Goal: Task Accomplishment & Management: Manage account settings

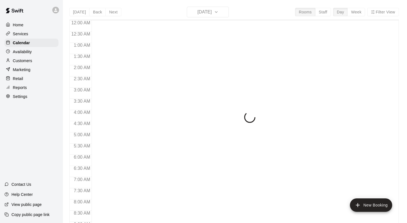
scroll to position [313, 0]
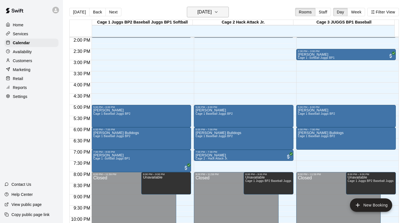
click at [227, 12] on button "[DATE]" at bounding box center [208, 12] width 42 height 11
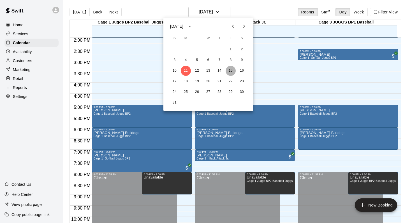
click at [228, 70] on button "15" at bounding box center [230, 71] width 10 height 10
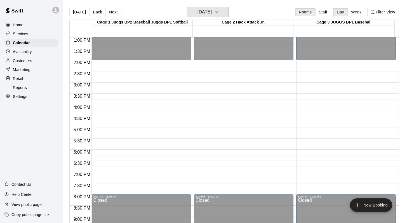
scroll to position [291, 0]
click at [78, 13] on button "[DATE]" at bounding box center [79, 12] width 20 height 8
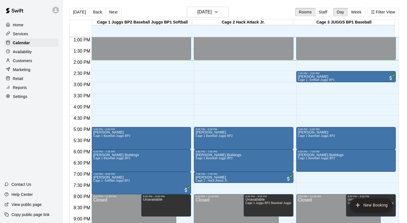
click at [276, 10] on div "Today Back Next Monday Aug 11 Rooms Staff Day Week Filter View" at bounding box center [234, 13] width 330 height 13
click at [219, 12] on icon "button" at bounding box center [216, 12] width 4 height 7
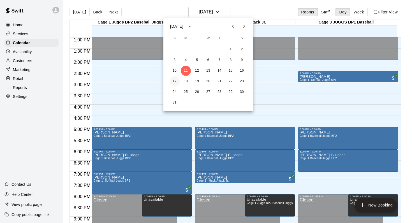
click at [175, 80] on button "17" at bounding box center [174, 81] width 10 height 10
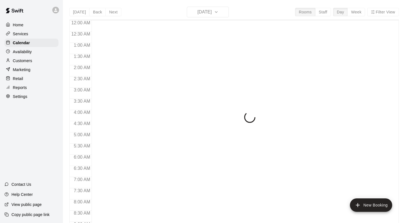
scroll to position [315, 0]
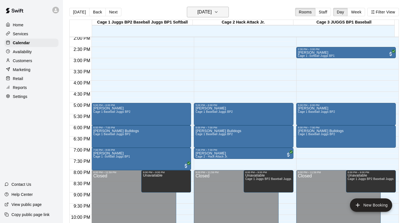
click at [225, 7] on button "[DATE]" at bounding box center [208, 12] width 42 height 11
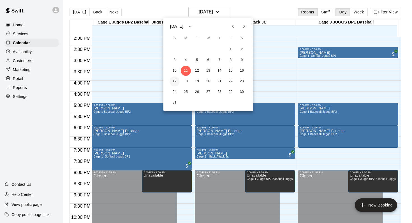
click at [176, 80] on button "17" at bounding box center [174, 81] width 10 height 10
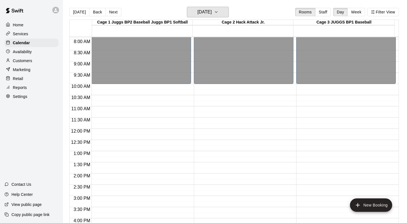
scroll to position [174, 0]
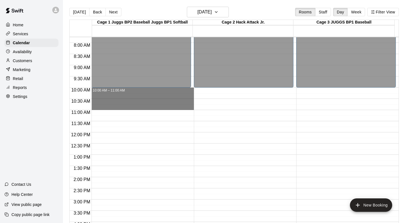
drag, startPoint x: 118, startPoint y: 89, endPoint x: 118, endPoint y: 106, distance: 16.8
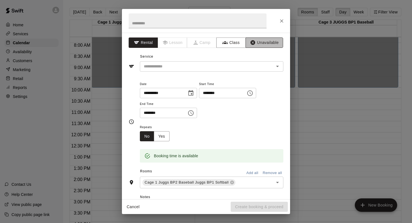
click at [257, 43] on button "Unavailable" at bounding box center [264, 43] width 38 height 10
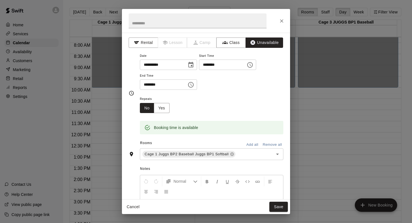
click at [245, 144] on button "Add all" at bounding box center [252, 145] width 18 height 9
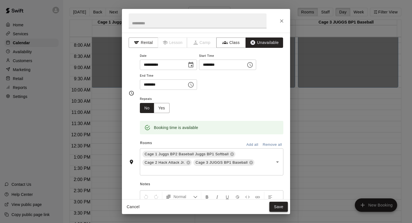
click at [276, 205] on button "Save" at bounding box center [278, 207] width 18 height 10
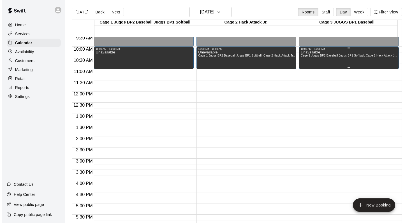
scroll to position [214, 0]
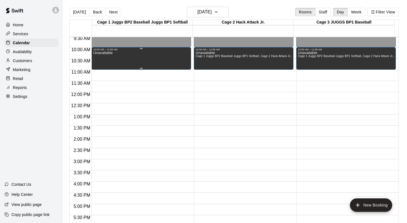
click at [106, 57] on div "Unavailable" at bounding box center [102, 162] width 19 height 223
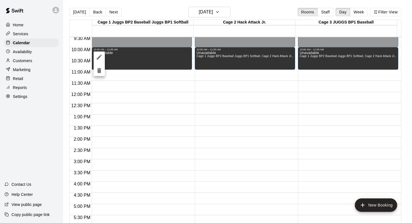
click at [98, 70] on icon "delete" at bounding box center [99, 70] width 4 height 5
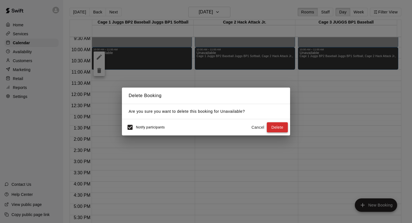
click at [271, 127] on button "Delete" at bounding box center [277, 127] width 21 height 10
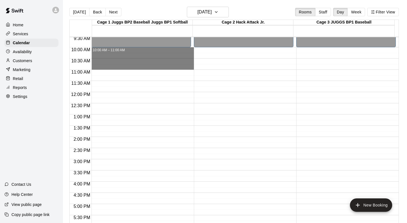
drag, startPoint x: 109, startPoint y: 50, endPoint x: 107, endPoint y: 63, distance: 13.6
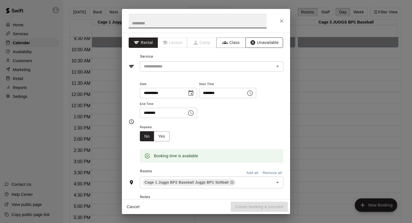
click at [265, 38] on button "Unavailable" at bounding box center [264, 43] width 38 height 10
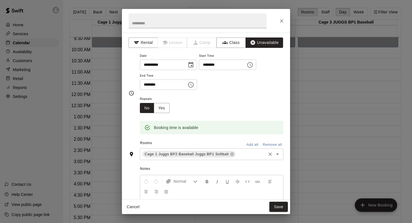
click at [274, 154] on icon "Open" at bounding box center [277, 154] width 7 height 7
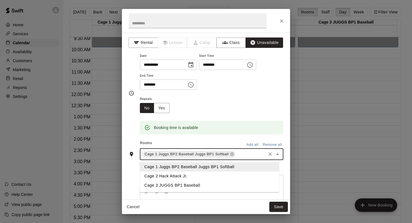
click at [169, 177] on li "Cage 2 Hack Attack Jr." at bounding box center [209, 176] width 139 height 9
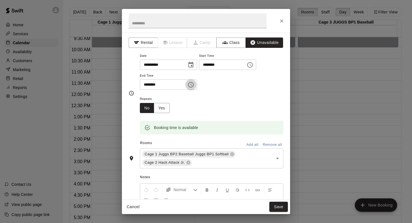
click at [192, 87] on icon "Choose time, selected time is 10:45 AM" at bounding box center [191, 85] width 6 height 6
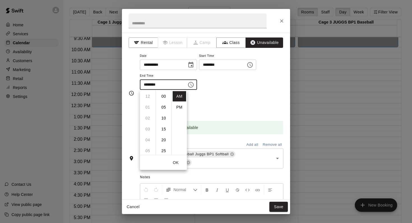
scroll to position [98, 0]
click at [147, 105] on li "11" at bounding box center [147, 107] width 13 height 10
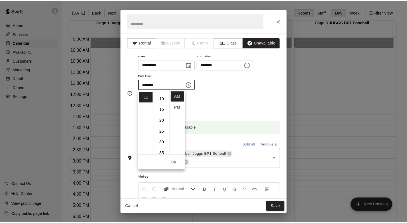
scroll to position [0, 0]
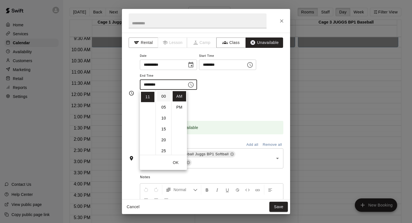
click at [164, 97] on li "00" at bounding box center [163, 96] width 13 height 10
type input "********"
click at [214, 89] on div "**********" at bounding box center [211, 71] width 143 height 38
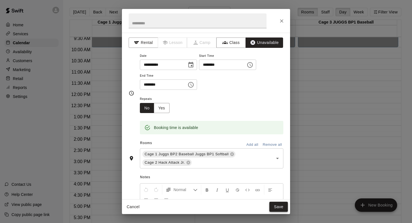
click at [275, 206] on button "Save" at bounding box center [278, 207] width 18 height 10
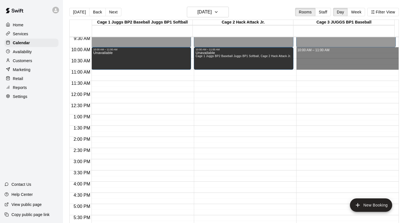
drag, startPoint x: 304, startPoint y: 50, endPoint x: 302, endPoint y: 64, distance: 14.7
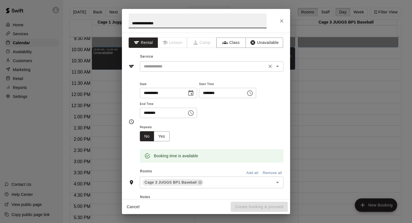
click at [275, 64] on icon "Open" at bounding box center [277, 66] width 7 height 7
type input "**********"
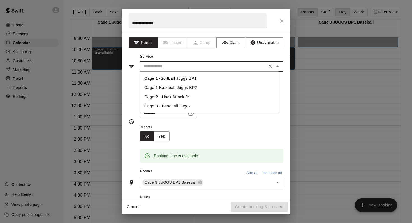
click at [177, 103] on li "Cage 3 - Baseball Juggs" at bounding box center [209, 106] width 139 height 9
type input "**********"
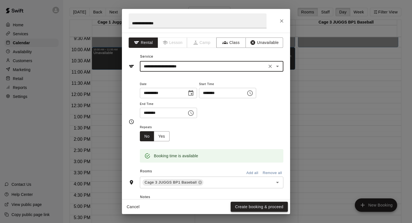
click at [242, 207] on button "Create booking & proceed" at bounding box center [258, 207] width 57 height 10
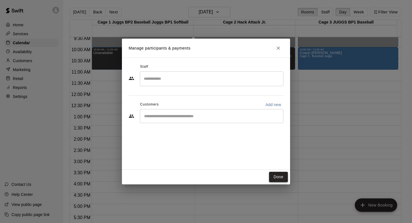
click at [274, 178] on button "Done" at bounding box center [278, 177] width 19 height 10
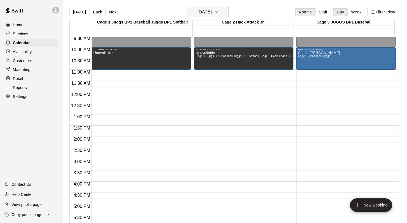
click at [219, 14] on icon "button" at bounding box center [216, 12] width 4 height 7
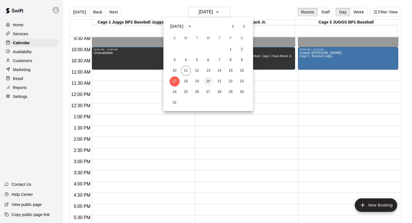
click at [207, 82] on button "20" at bounding box center [208, 81] width 10 height 10
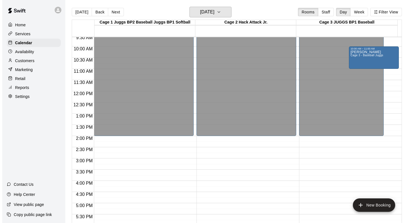
scroll to position [215, 0]
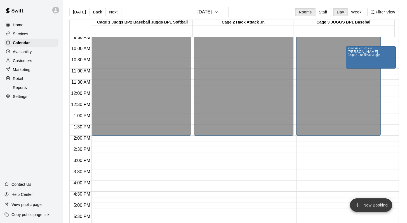
click at [356, 204] on icon "add" at bounding box center [358, 205] width 7 height 7
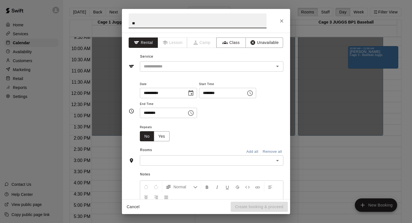
type input "*"
click at [275, 67] on icon "Open" at bounding box center [277, 66] width 7 height 7
type input "*********"
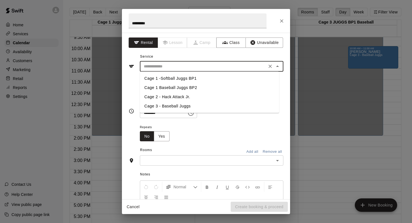
click at [167, 103] on li "Cage 3 - Baseball Juggs" at bounding box center [209, 106] width 139 height 9
type input "**********"
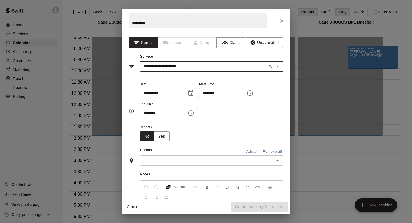
click at [253, 95] on icon "Choose time, selected time is 2:00 PM" at bounding box center [250, 93] width 6 height 6
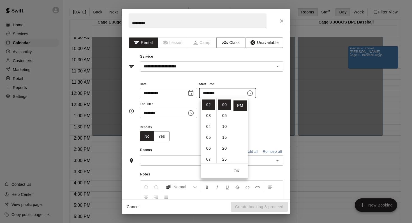
scroll to position [0, 0]
click at [207, 103] on li "12" at bounding box center [208, 105] width 13 height 10
type input "********"
click at [265, 113] on div "**********" at bounding box center [211, 100] width 143 height 38
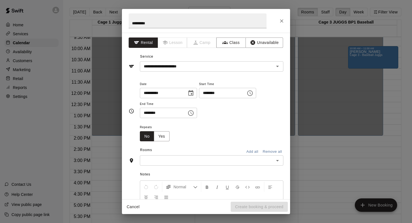
click at [194, 113] on icon "Choose time, selected time is 2:30 PM" at bounding box center [190, 113] width 7 height 7
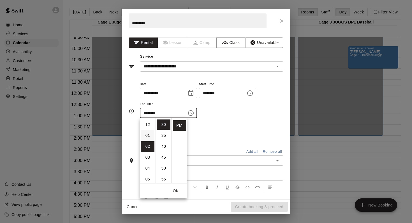
click at [145, 131] on li "01" at bounding box center [147, 135] width 13 height 10
click at [162, 126] on li "00" at bounding box center [163, 125] width 13 height 10
type input "********"
click at [241, 120] on div "**********" at bounding box center [211, 102] width 143 height 43
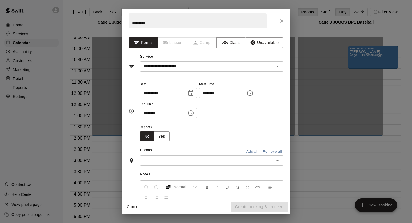
click at [274, 160] on icon "Open" at bounding box center [277, 160] width 7 height 7
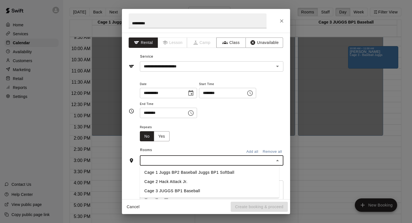
click at [173, 189] on li "Cage 3 JUGGS BP1 Baseball" at bounding box center [209, 190] width 139 height 9
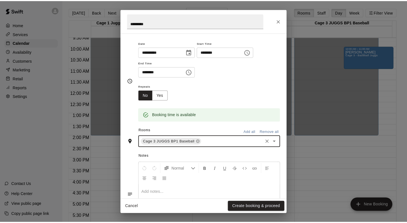
scroll to position [47, 0]
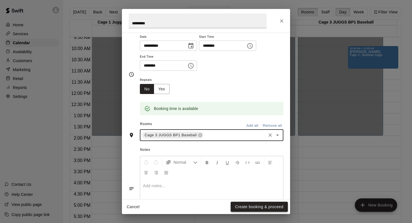
click at [239, 207] on button "Create booking & proceed" at bounding box center [258, 207] width 57 height 10
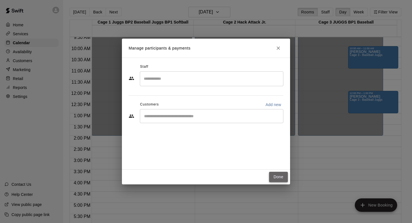
click at [276, 174] on button "Done" at bounding box center [278, 177] width 19 height 10
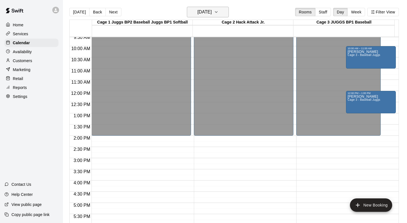
click at [219, 13] on icon "button" at bounding box center [216, 12] width 4 height 7
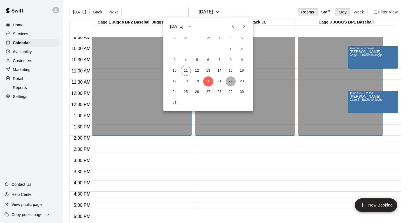
click at [231, 80] on button "22" at bounding box center [230, 81] width 10 height 10
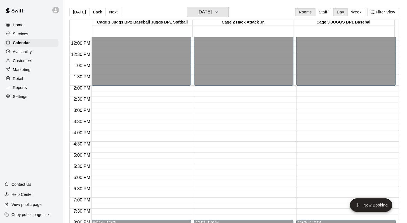
scroll to position [290, 0]
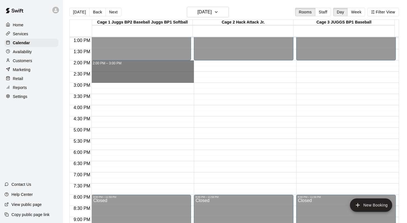
drag, startPoint x: 106, startPoint y: 63, endPoint x: 104, endPoint y: 83, distance: 19.6
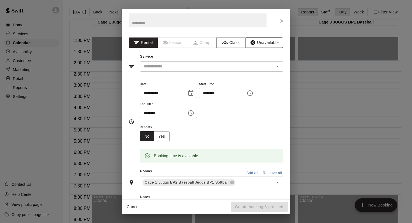
click at [256, 41] on button "Unavailable" at bounding box center [264, 43] width 38 height 10
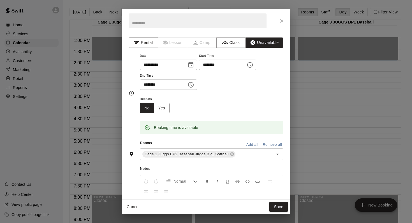
click at [245, 142] on button "Add all" at bounding box center [252, 145] width 18 height 9
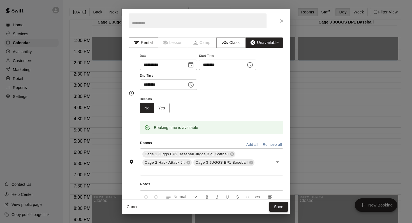
click at [273, 206] on button "Save" at bounding box center [278, 207] width 18 height 10
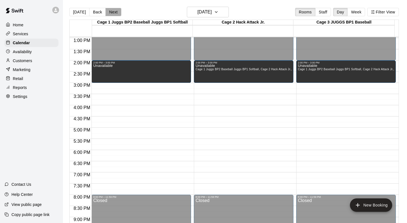
click at [114, 11] on button "Next" at bounding box center [114, 12] width 16 height 8
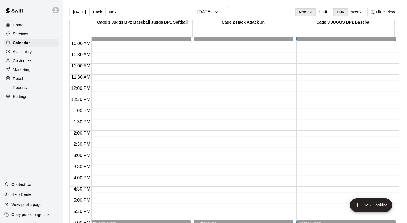
scroll to position [209, 0]
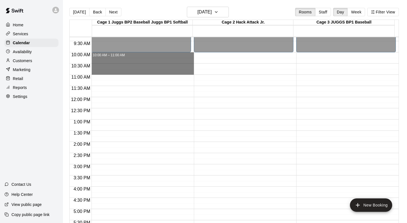
drag, startPoint x: 109, startPoint y: 55, endPoint x: 108, endPoint y: 71, distance: 16.5
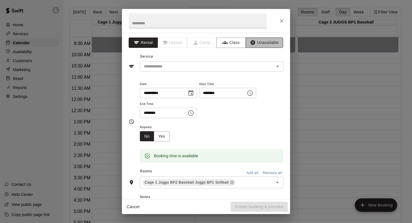
click at [251, 40] on icon "button" at bounding box center [253, 43] width 6 height 6
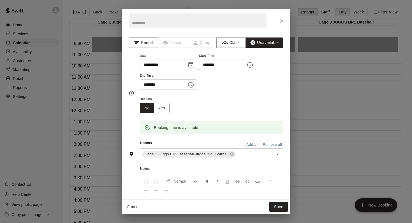
click at [248, 144] on button "Add all" at bounding box center [252, 145] width 18 height 9
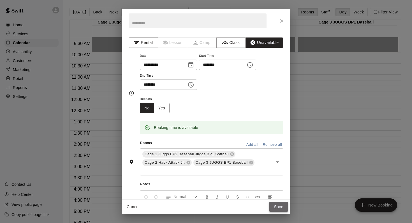
click at [273, 204] on button "Save" at bounding box center [278, 207] width 18 height 10
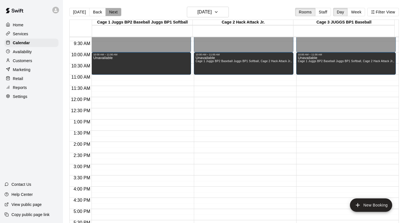
click at [113, 11] on button "Next" at bounding box center [114, 12] width 16 height 8
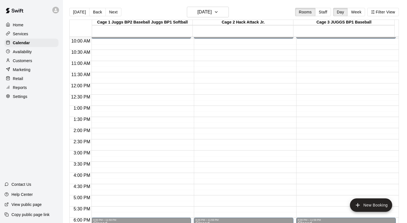
scroll to position [220, 0]
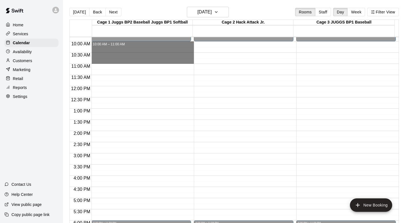
drag, startPoint x: 100, startPoint y: 43, endPoint x: 101, endPoint y: 57, distance: 13.7
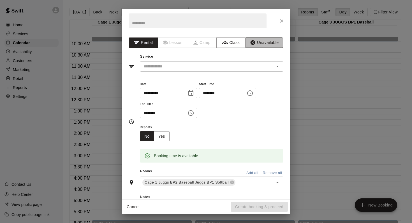
click at [255, 43] on button "Unavailable" at bounding box center [264, 43] width 38 height 10
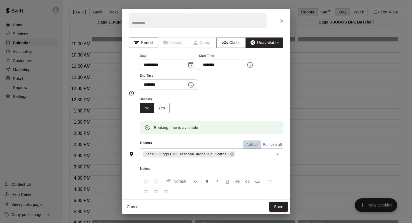
click at [249, 145] on button "Add all" at bounding box center [252, 145] width 18 height 9
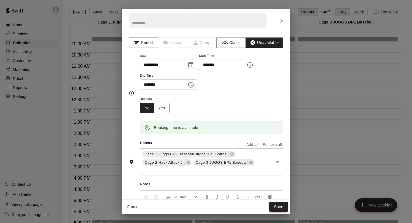
click at [274, 205] on button "Save" at bounding box center [278, 207] width 18 height 10
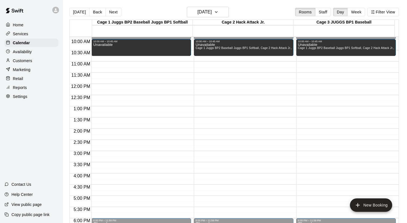
scroll to position [221, 0]
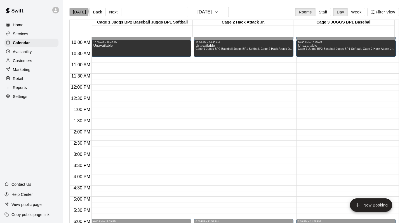
click at [78, 11] on button "[DATE]" at bounding box center [79, 12] width 20 height 8
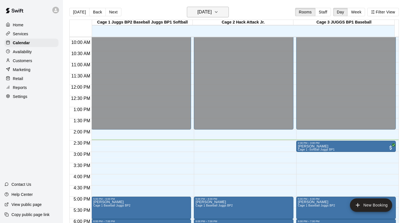
click at [218, 12] on icon "button" at bounding box center [216, 11] width 2 height 1
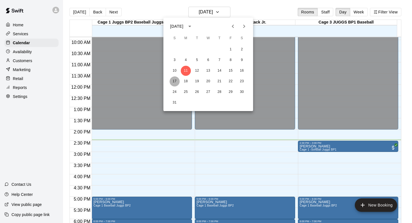
click at [174, 81] on button "17" at bounding box center [174, 81] width 10 height 10
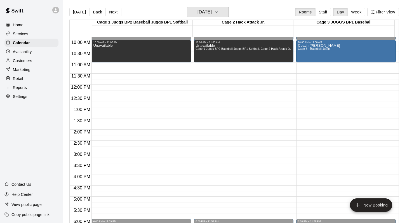
scroll to position [183, 0]
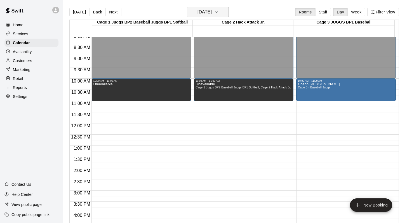
click at [219, 11] on icon "button" at bounding box center [216, 12] width 4 height 7
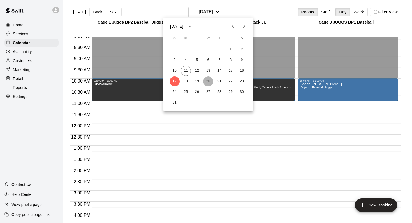
click at [207, 82] on button "20" at bounding box center [208, 81] width 10 height 10
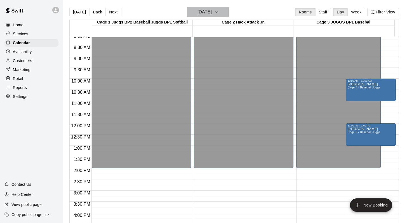
click at [219, 13] on icon "button" at bounding box center [216, 12] width 4 height 7
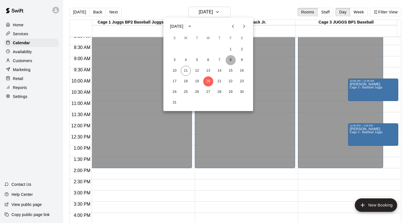
click at [230, 59] on button "8" at bounding box center [230, 60] width 10 height 10
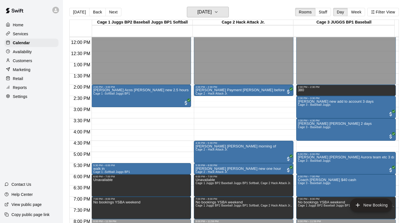
scroll to position [277, 0]
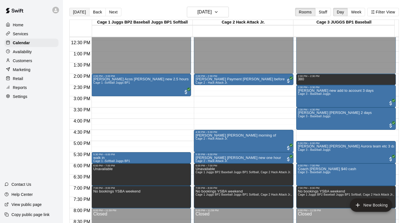
click at [79, 9] on button "[DATE]" at bounding box center [79, 12] width 20 height 8
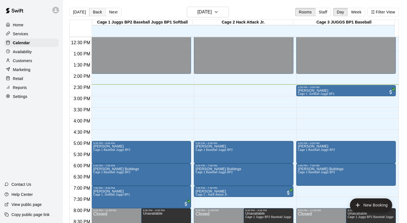
click at [93, 13] on button "Back" at bounding box center [97, 12] width 17 height 8
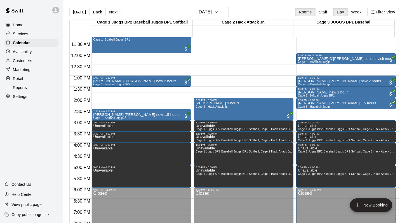
scroll to position [249, 0]
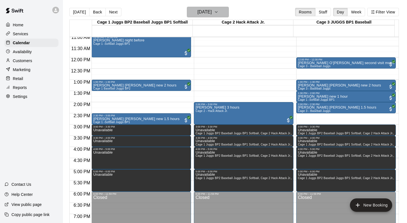
click at [219, 13] on icon "button" at bounding box center [216, 12] width 4 height 7
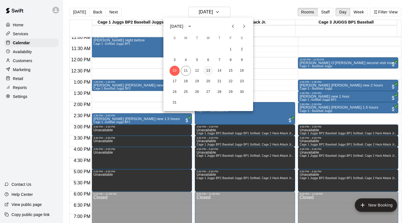
click at [208, 70] on button "13" at bounding box center [208, 71] width 10 height 10
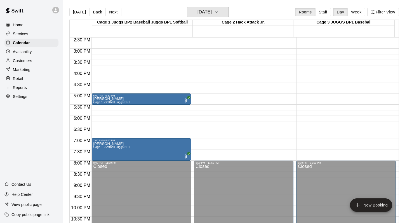
scroll to position [346, 0]
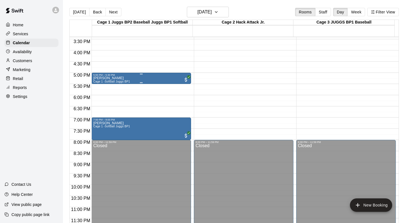
click at [111, 80] on div "Mackenzie Jones Cage 1 -Softball Juggs BP1" at bounding box center [111, 187] width 37 height 223
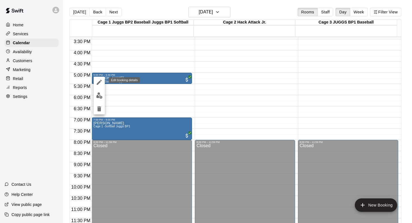
click at [99, 82] on icon "edit" at bounding box center [99, 82] width 5 height 5
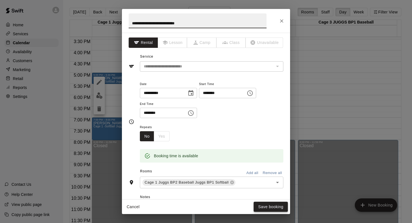
type input "**********"
click at [257, 204] on button "Save booking" at bounding box center [270, 207] width 34 height 10
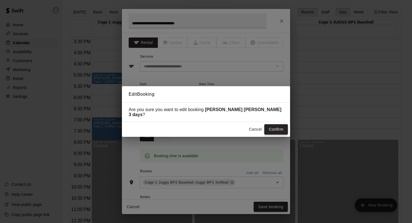
click at [269, 127] on button "Confirm" at bounding box center [276, 129] width 24 height 10
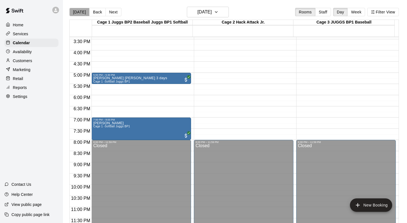
click at [80, 11] on button "[DATE]" at bounding box center [79, 12] width 20 height 8
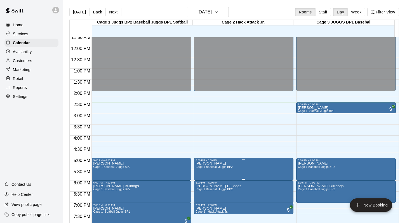
scroll to position [243, 0]
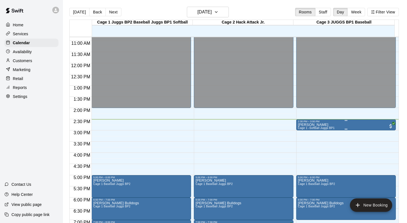
click at [307, 129] on span "Cage 1 -Softball Juggs BP1" at bounding box center [316, 128] width 37 height 3
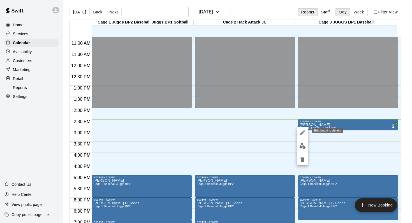
click at [302, 132] on icon "edit" at bounding box center [302, 132] width 5 height 5
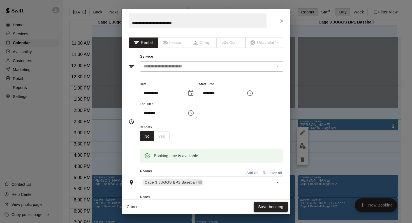
type input "**********"
click at [261, 206] on button "Save booking" at bounding box center [270, 207] width 34 height 10
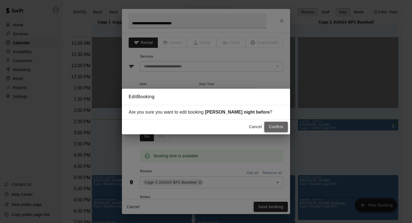
click at [269, 129] on button "Confirm" at bounding box center [276, 127] width 24 height 10
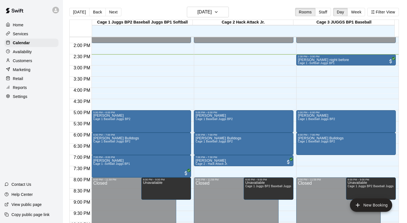
scroll to position [338, 0]
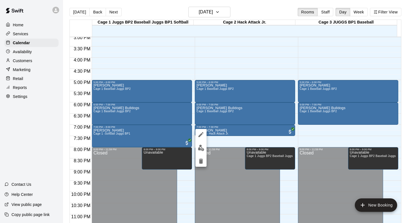
click at [200, 132] on icon "edit" at bounding box center [200, 134] width 7 height 7
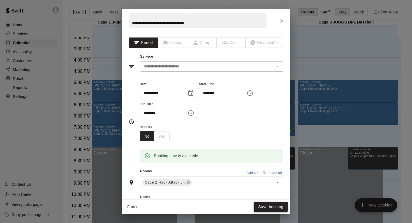
type input "**********"
click at [262, 206] on button "Save booking" at bounding box center [270, 207] width 34 height 10
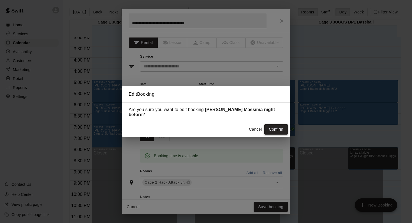
click at [270, 126] on button "Confirm" at bounding box center [276, 129] width 24 height 10
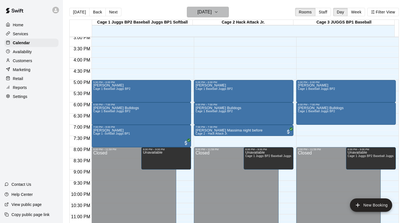
click at [219, 14] on icon "button" at bounding box center [216, 12] width 4 height 7
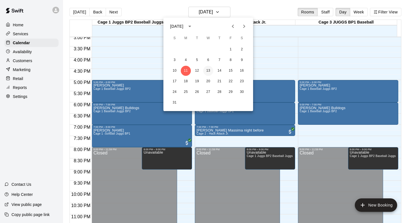
click at [206, 71] on button "13" at bounding box center [208, 71] width 10 height 10
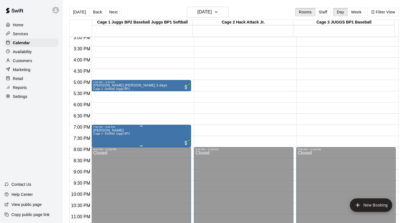
click at [109, 135] on span "Cage 1 -Softball Juggs BP1" at bounding box center [111, 133] width 37 height 3
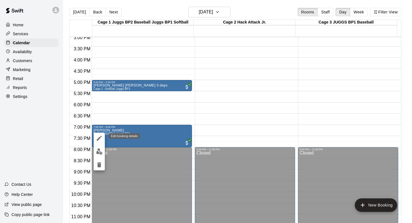
click at [99, 138] on icon "edit" at bounding box center [99, 138] width 5 height 5
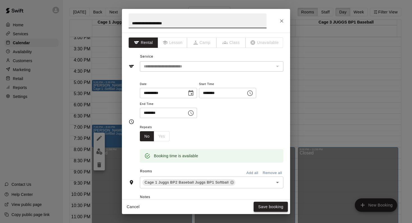
type input "**********"
click at [270, 203] on button "Save booking" at bounding box center [270, 207] width 34 height 10
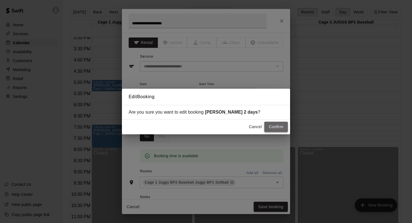
click at [268, 124] on button "Confirm" at bounding box center [276, 127] width 24 height 10
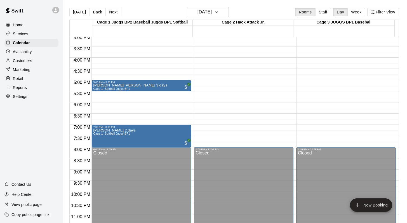
click at [34, 59] on div "Customers" at bounding box center [31, 61] width 54 height 8
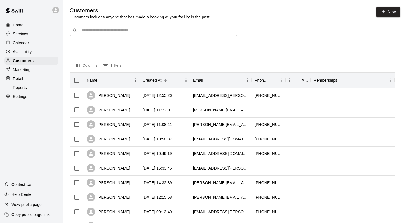
click at [85, 31] on input "Search customers by name or email" at bounding box center [157, 31] width 155 height 6
type input "******"
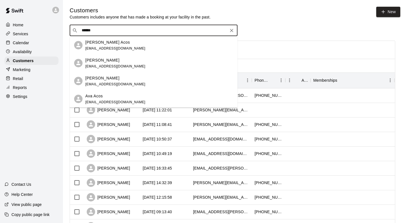
click at [92, 62] on p "GERALD SALIBA" at bounding box center [102, 60] width 34 height 6
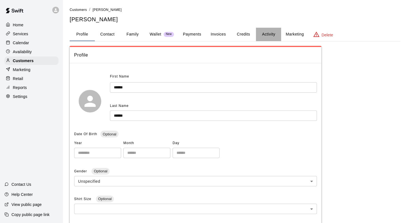
click at [263, 28] on button "Activity" at bounding box center [268, 34] width 25 height 13
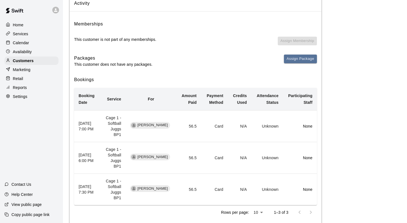
scroll to position [66, 0]
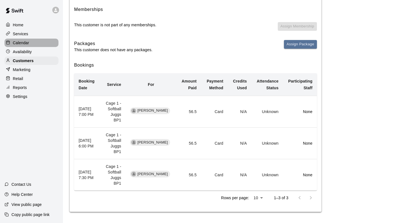
click at [29, 43] on p "Calendar" at bounding box center [21, 43] width 16 height 6
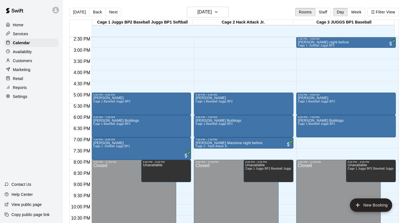
scroll to position [319, 0]
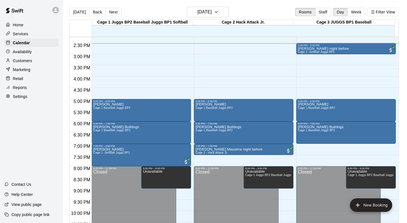
click at [22, 59] on p "Customers" at bounding box center [22, 61] width 19 height 6
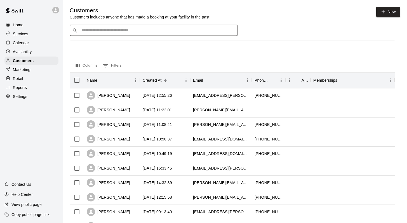
click at [83, 32] on input "Search customers by name or email" at bounding box center [157, 31] width 155 height 6
type input "****"
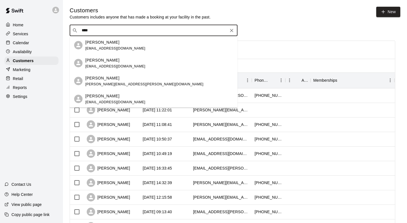
click at [92, 45] on div "Ayla Harji ayla.harji@gmail.com" at bounding box center [115, 45] width 60 height 12
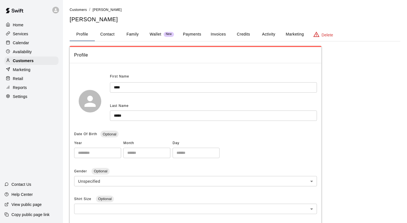
click at [131, 34] on button "Family" at bounding box center [132, 34] width 25 height 13
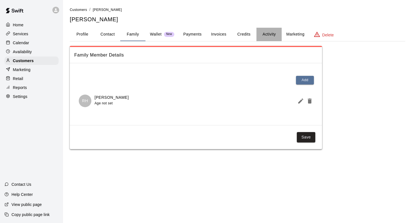
click at [265, 35] on button "Activity" at bounding box center [268, 34] width 25 height 13
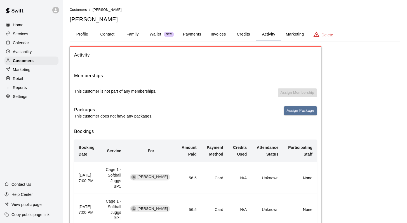
click at [22, 43] on p "Calendar" at bounding box center [21, 43] width 16 height 6
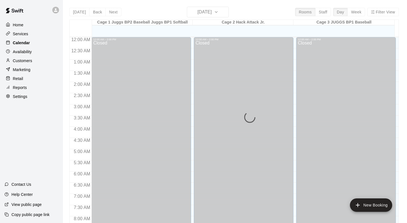
scroll to position [326, 0]
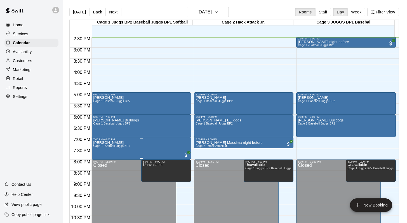
click at [110, 143] on p "Ayla Harji Rahim" at bounding box center [111, 143] width 37 height 0
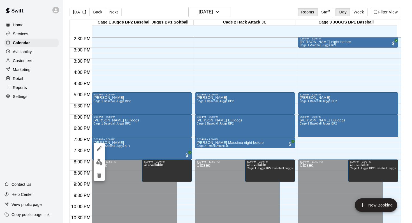
click at [99, 147] on icon "edit" at bounding box center [99, 148] width 5 height 5
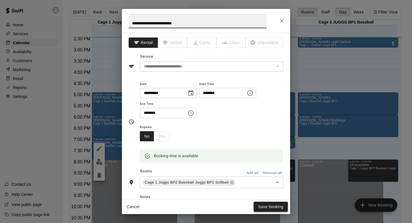
type input "**********"
click at [263, 206] on button "Save booking" at bounding box center [270, 207] width 34 height 10
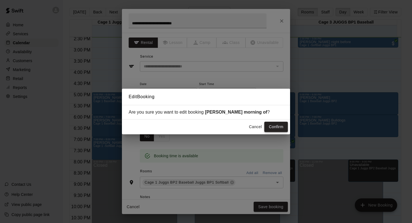
click at [271, 124] on button "Confirm" at bounding box center [276, 127] width 24 height 10
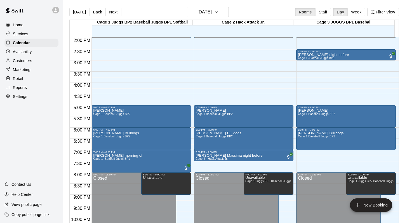
scroll to position [311, 0]
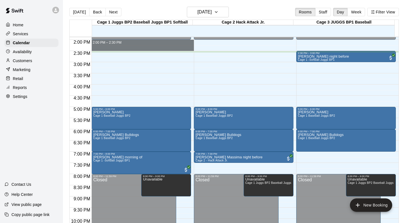
drag, startPoint x: 121, startPoint y: 41, endPoint x: 121, endPoint y: 45, distance: 4.5
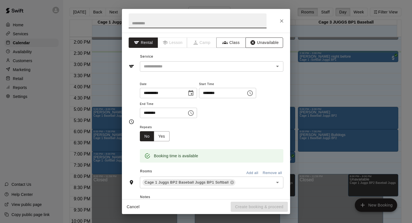
click at [255, 43] on button "Unavailable" at bounding box center [264, 43] width 38 height 10
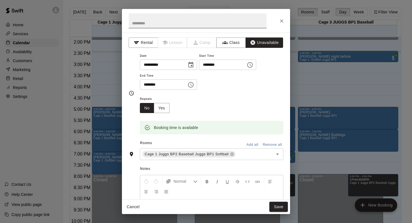
click at [135, 23] on input "text" at bounding box center [198, 20] width 138 height 15
click at [280, 19] on icon "Close" at bounding box center [281, 20] width 3 height 3
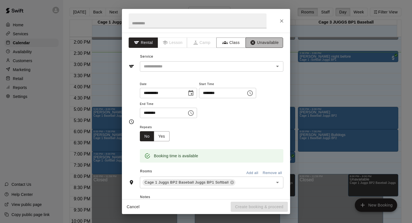
click at [260, 45] on button "Unavailable" at bounding box center [264, 43] width 38 height 10
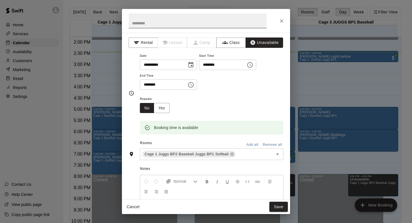
click at [137, 18] on input "text" at bounding box center [198, 20] width 138 height 15
type input "**********"
click at [277, 204] on button "Save" at bounding box center [278, 207] width 18 height 10
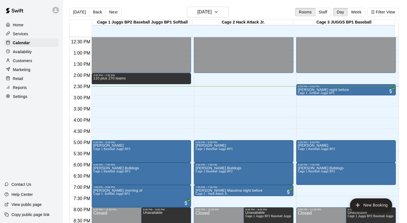
scroll to position [279, 0]
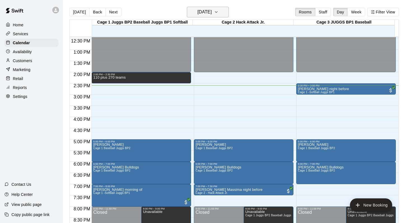
click at [219, 13] on icon "button" at bounding box center [216, 12] width 4 height 7
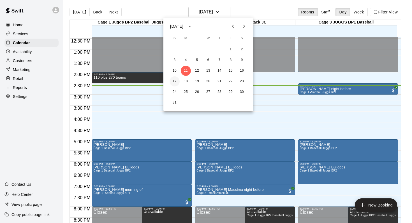
click at [174, 79] on button "17" at bounding box center [174, 81] width 10 height 10
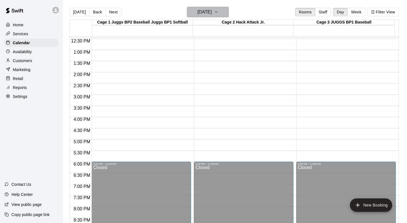
click at [219, 9] on icon "button" at bounding box center [216, 12] width 4 height 7
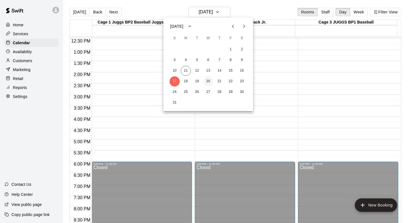
click at [208, 82] on button "20" at bounding box center [208, 81] width 10 height 10
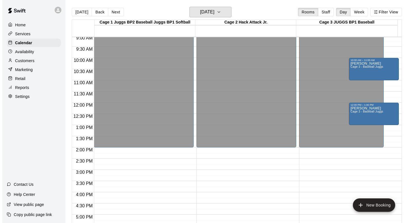
scroll to position [167, 0]
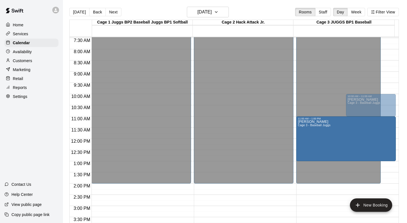
drag, startPoint x: 360, startPoint y: 140, endPoint x: 367, endPoint y: 121, distance: 20.6
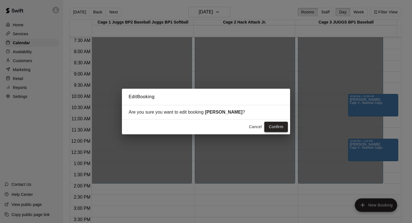
click at [268, 127] on button "Confirm" at bounding box center [276, 127] width 24 height 10
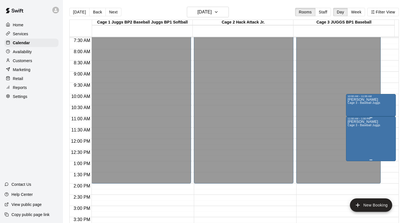
click at [366, 127] on span "Cage 3 - Baseball Juggs" at bounding box center [364, 125] width 33 height 3
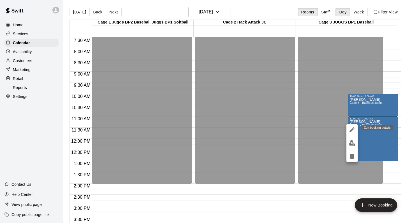
click at [353, 127] on icon "edit" at bounding box center [351, 130] width 7 height 7
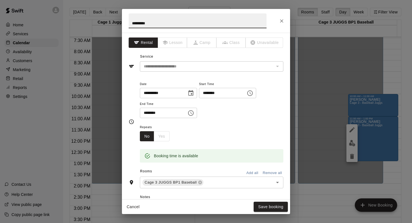
click at [192, 111] on icon "Choose time, selected time is 1:00 PM" at bounding box center [190, 113] width 7 height 7
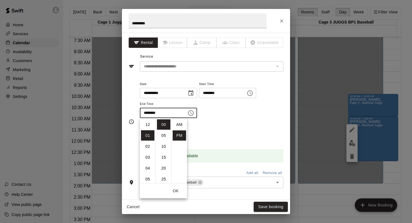
scroll to position [10, 0]
drag, startPoint x: 151, startPoint y: 135, endPoint x: 151, endPoint y: 123, distance: 11.5
click at [151, 123] on ul "12 01 02 03 04 05 06 07 08 09 10 11" at bounding box center [148, 150] width 16 height 65
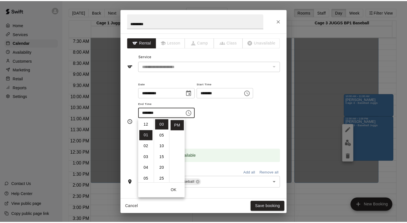
scroll to position [0, 0]
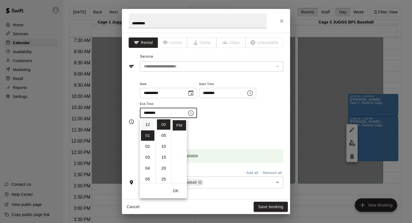
click at [143, 122] on li "12" at bounding box center [147, 125] width 13 height 10
type input "********"
click at [262, 205] on button "Save booking" at bounding box center [270, 207] width 34 height 10
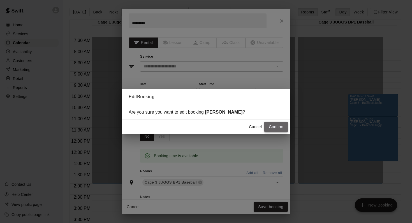
click at [271, 125] on button "Confirm" at bounding box center [276, 127] width 24 height 10
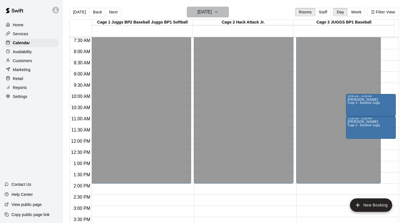
click at [219, 13] on icon "button" at bounding box center [216, 12] width 4 height 7
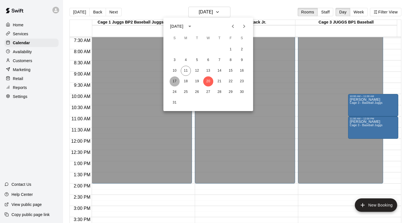
click at [173, 82] on button "17" at bounding box center [174, 81] width 10 height 10
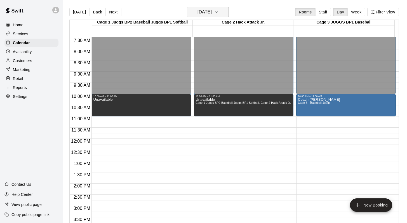
click at [219, 14] on icon "button" at bounding box center [216, 12] width 4 height 7
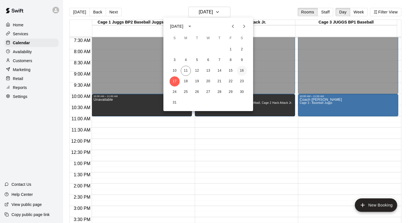
click at [238, 69] on button "16" at bounding box center [242, 71] width 10 height 10
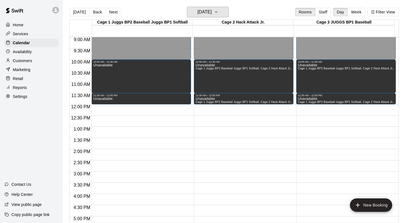
scroll to position [255, 0]
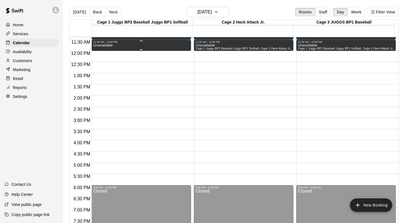
click at [137, 45] on div "Unavailable" at bounding box center [141, 154] width 96 height 223
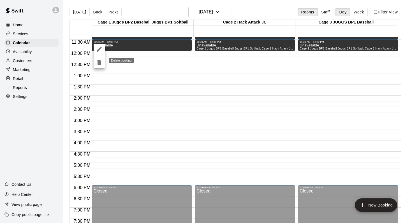
click at [99, 62] on icon "delete" at bounding box center [99, 62] width 4 height 5
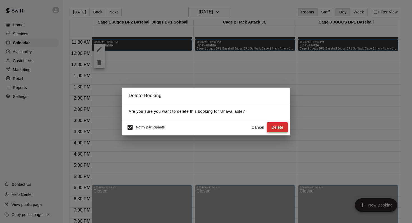
click at [269, 122] on button "Delete" at bounding box center [277, 127] width 21 height 10
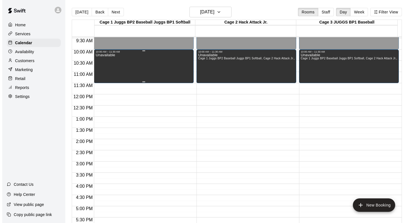
scroll to position [199, 0]
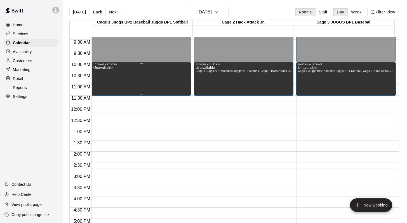
click at [130, 81] on div "Unavailable" at bounding box center [141, 177] width 96 height 223
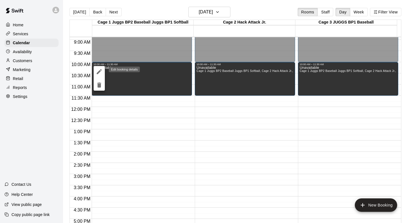
click at [98, 68] on icon "edit" at bounding box center [99, 71] width 7 height 7
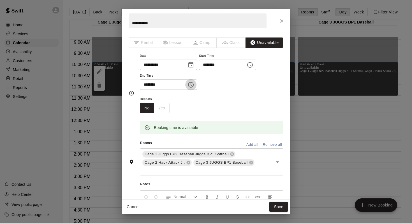
click at [194, 83] on icon "Choose time, selected time is 11:30 AM" at bounding box center [190, 84] width 7 height 7
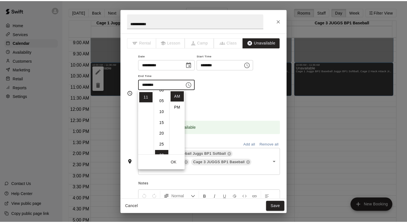
scroll to position [0, 0]
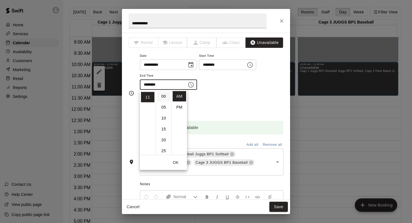
click at [160, 95] on li "00" at bounding box center [163, 96] width 13 height 10
type input "********"
click at [216, 91] on div "**********" at bounding box center [211, 73] width 143 height 43
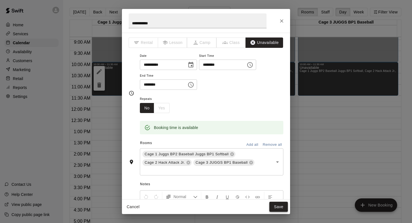
click at [277, 203] on button "Save" at bounding box center [278, 207] width 18 height 10
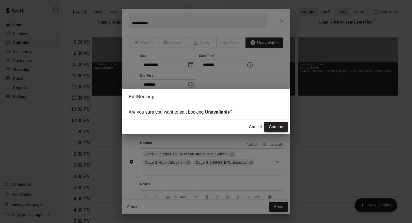
click at [272, 127] on button "Confirm" at bounding box center [276, 127] width 24 height 10
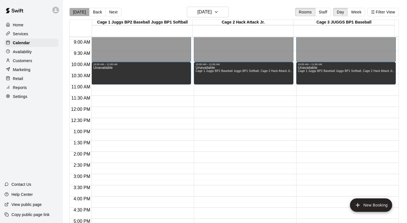
click at [80, 14] on button "[DATE]" at bounding box center [79, 12] width 20 height 8
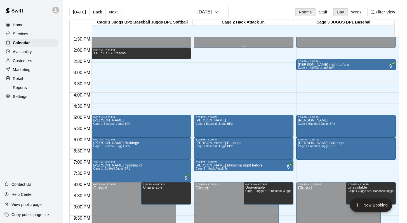
scroll to position [339, 0]
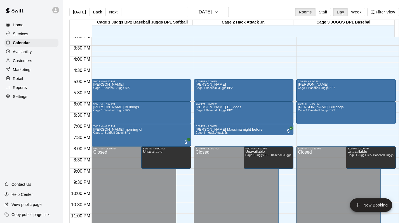
click at [111, 11] on button "Next" at bounding box center [114, 12] width 16 height 8
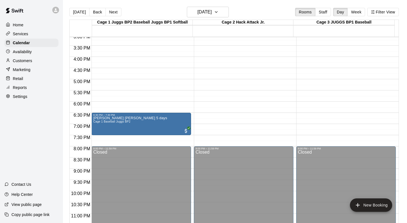
scroll to position [288, 0]
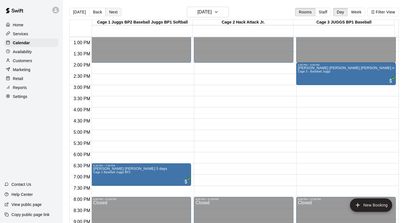
click at [109, 10] on button "Next" at bounding box center [114, 12] width 16 height 8
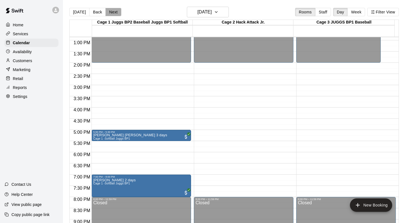
click at [114, 12] on button "Next" at bounding box center [114, 12] width 16 height 8
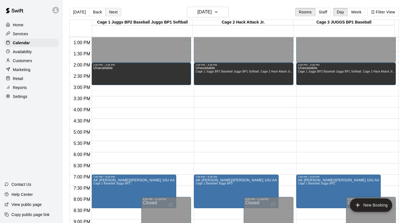
click at [114, 12] on button "Next" at bounding box center [114, 12] width 16 height 8
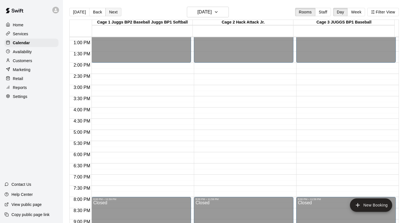
click at [114, 12] on button "Next" at bounding box center [114, 12] width 16 height 8
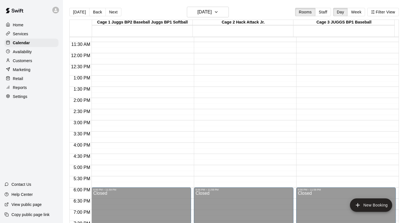
scroll to position [212, 0]
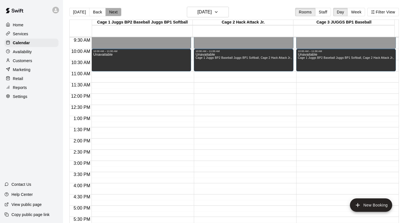
click at [112, 13] on button "Next" at bounding box center [114, 12] width 16 height 8
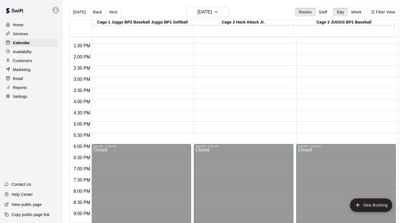
scroll to position [298, 0]
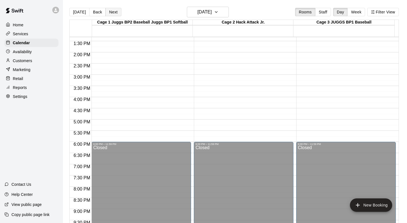
click at [113, 14] on button "Next" at bounding box center [114, 12] width 16 height 8
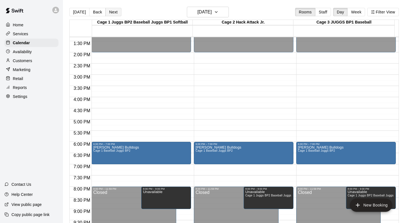
click at [112, 12] on button "Next" at bounding box center [114, 12] width 16 height 8
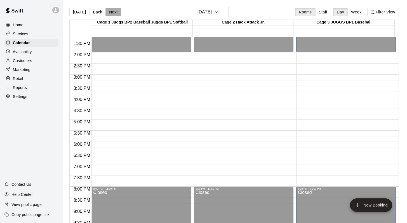
click at [112, 12] on button "Next" at bounding box center [114, 12] width 16 height 8
click at [74, 11] on button "[DATE]" at bounding box center [79, 12] width 20 height 8
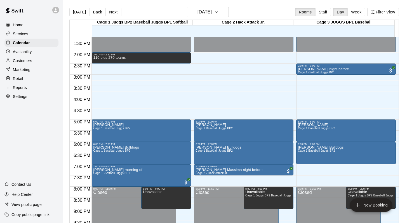
click at [248, 9] on div "[DATE] Back [DATE][DATE] Rooms Staff Day Week Filter View" at bounding box center [234, 13] width 330 height 13
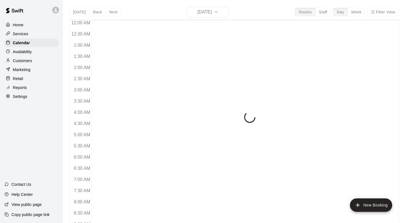
scroll to position [329, 0]
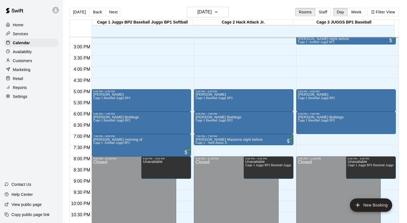
click at [247, 6] on main "Today Back Next Monday Aug 11 Rooms Staff Day Week Filter View Cage 1 Juggs BP2…" at bounding box center [235, 116] width 344 height 232
click at [110, 10] on button "Next" at bounding box center [114, 12] width 16 height 8
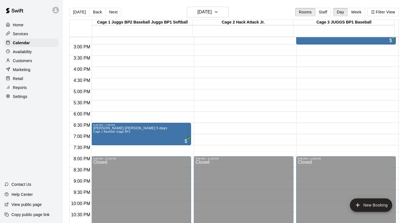
scroll to position [290, 0]
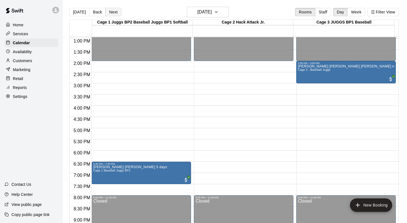
click at [112, 10] on button "Next" at bounding box center [114, 12] width 16 height 8
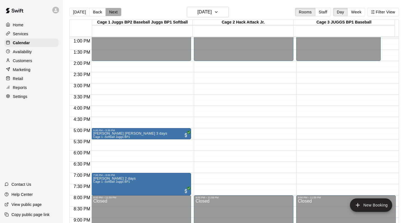
click at [112, 8] on button "Next" at bounding box center [114, 12] width 16 height 8
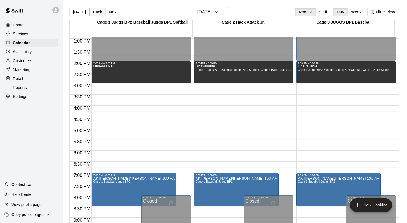
click at [97, 11] on button "Back" at bounding box center [97, 12] width 17 height 8
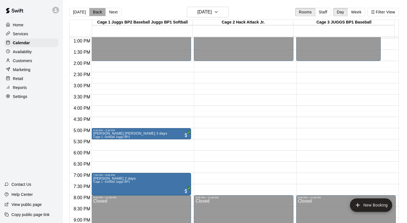
click at [97, 11] on button "Back" at bounding box center [97, 12] width 17 height 8
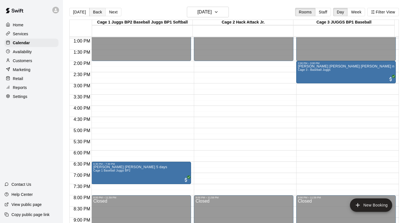
click at [97, 11] on button "Back" at bounding box center [97, 12] width 17 height 8
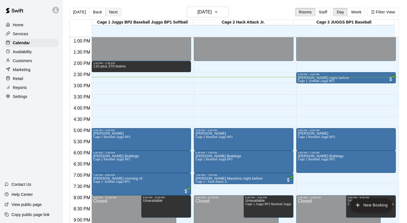
click at [110, 10] on button "Next" at bounding box center [114, 12] width 16 height 8
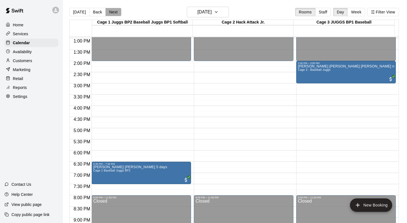
click at [110, 10] on button "Next" at bounding box center [114, 12] width 16 height 8
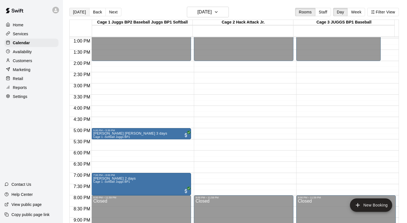
click at [79, 13] on button "[DATE]" at bounding box center [79, 12] width 20 height 8
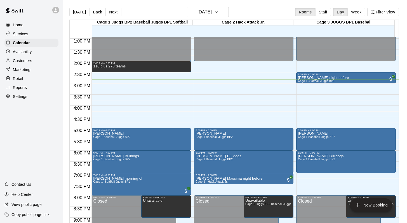
click at [252, 10] on div "[DATE] Back [DATE][DATE] Rooms Staff Day Week Filter View" at bounding box center [234, 13] width 330 height 13
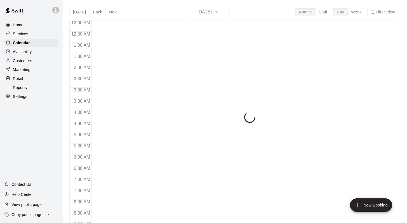
scroll to position [329, 0]
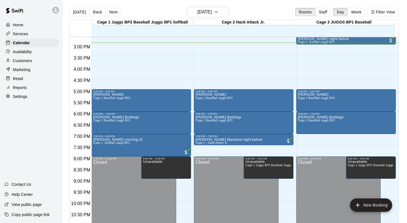
click at [266, 14] on div "[DATE] Back [DATE][DATE] Rooms Staff Day Week Filter View" at bounding box center [234, 13] width 330 height 13
click at [222, 12] on button "[DATE]" at bounding box center [208, 12] width 42 height 11
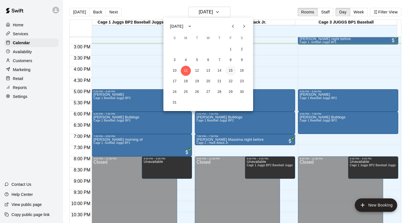
click at [229, 71] on button "15" at bounding box center [230, 71] width 10 height 10
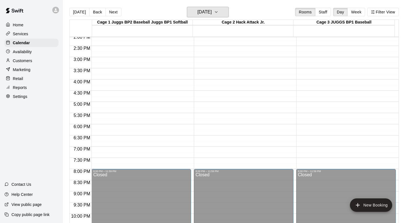
scroll to position [297, 0]
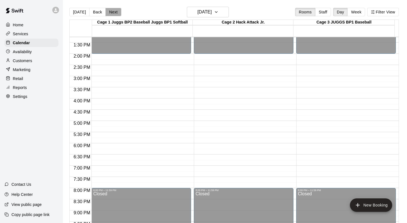
click at [113, 13] on button "Next" at bounding box center [114, 12] width 16 height 8
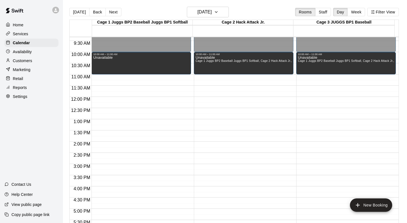
scroll to position [207, 0]
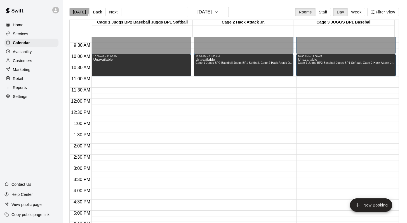
click at [77, 10] on button "[DATE]" at bounding box center [79, 12] width 20 height 8
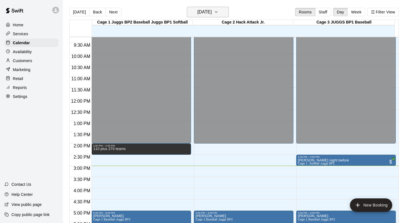
click at [219, 11] on icon "button" at bounding box center [216, 12] width 4 height 7
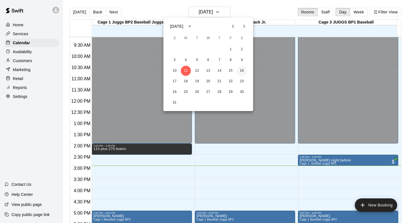
click at [239, 71] on button "16" at bounding box center [242, 71] width 10 height 10
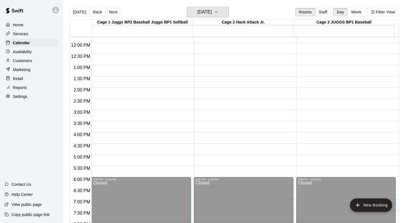
scroll to position [268, 0]
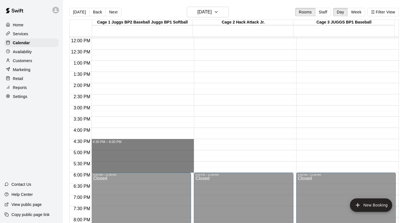
drag, startPoint x: 102, startPoint y: 141, endPoint x: 102, endPoint y: 170, distance: 29.7
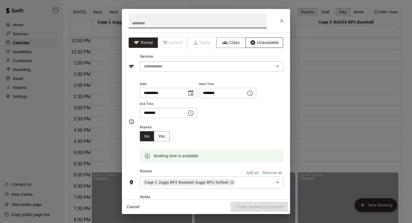
click at [251, 41] on button "Unavailable" at bounding box center [264, 43] width 38 height 10
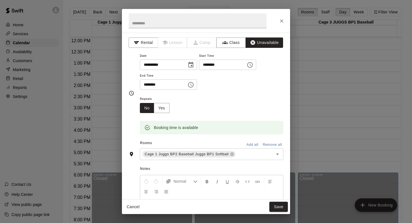
click at [249, 147] on button "Add all" at bounding box center [252, 145] width 18 height 9
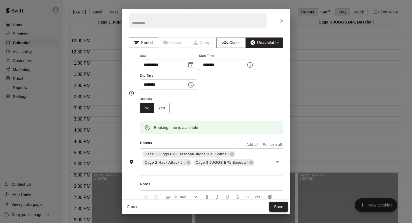
click at [279, 207] on button "Save" at bounding box center [278, 207] width 18 height 10
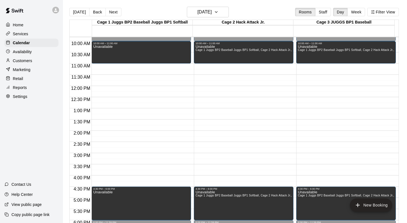
scroll to position [208, 0]
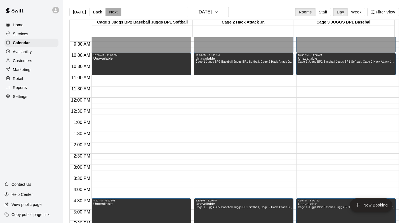
click at [115, 13] on button "Next" at bounding box center [114, 12] width 16 height 8
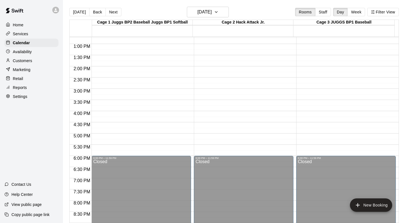
scroll to position [286, 0]
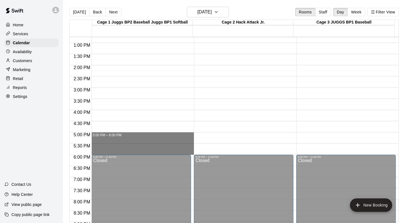
drag, startPoint x: 109, startPoint y: 134, endPoint x: 109, endPoint y: 150, distance: 16.5
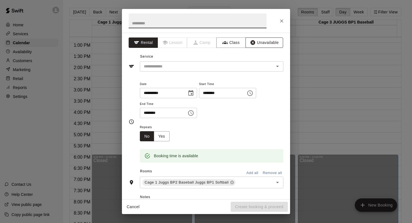
click at [260, 41] on button "Unavailable" at bounding box center [264, 43] width 38 height 10
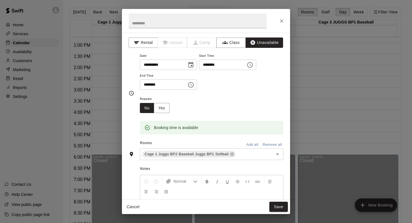
click at [243, 146] on button "Add all" at bounding box center [252, 145] width 18 height 9
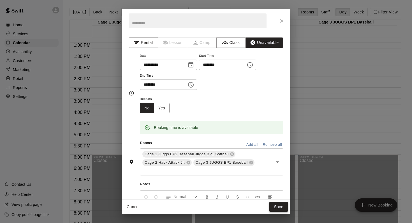
click at [274, 205] on button "Save" at bounding box center [278, 207] width 18 height 10
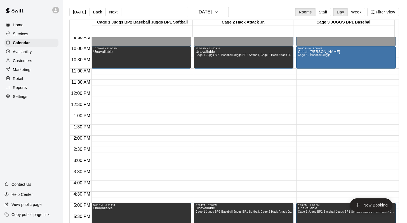
scroll to position [202, 0]
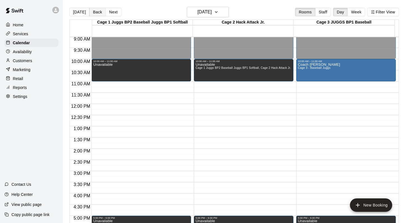
click at [95, 11] on button "Back" at bounding box center [97, 12] width 17 height 8
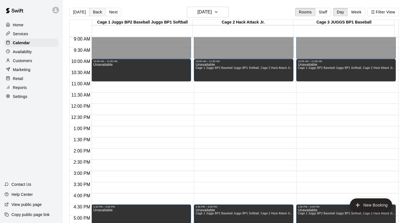
click at [95, 11] on button "Back" at bounding box center [97, 12] width 17 height 8
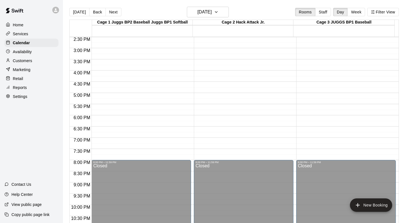
scroll to position [327, 0]
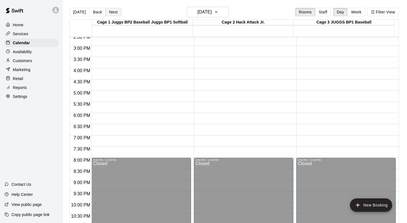
click at [110, 13] on button "Next" at bounding box center [114, 12] width 16 height 8
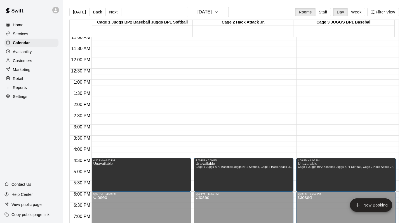
scroll to position [260, 0]
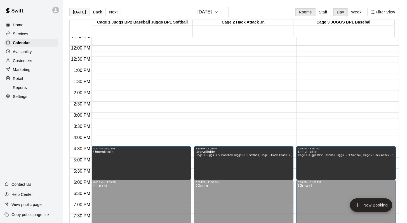
click at [79, 11] on button "[DATE]" at bounding box center [79, 12] width 20 height 8
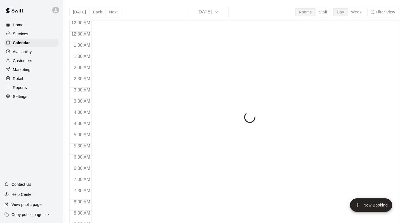
scroll to position [329, 0]
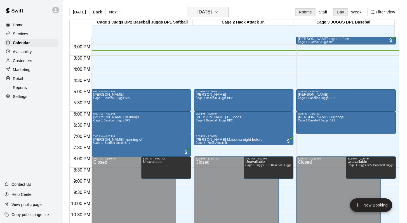
click at [219, 10] on icon "button" at bounding box center [216, 12] width 4 height 7
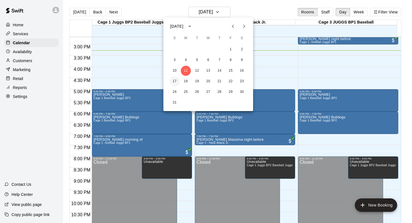
click at [174, 80] on button "17" at bounding box center [174, 81] width 10 height 10
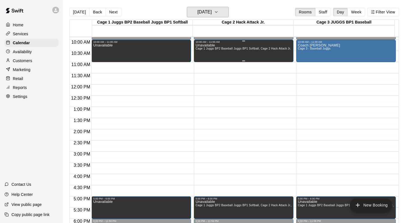
scroll to position [221, 0]
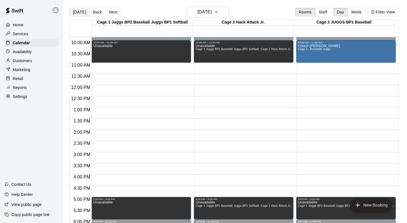
click at [82, 10] on button "[DATE]" at bounding box center [79, 12] width 20 height 8
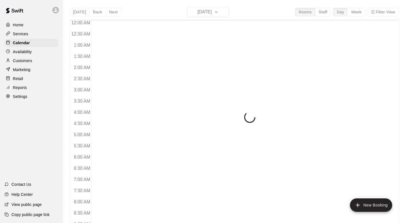
scroll to position [329, 0]
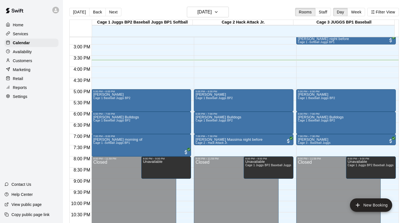
click at [18, 61] on p "Customers" at bounding box center [22, 61] width 19 height 6
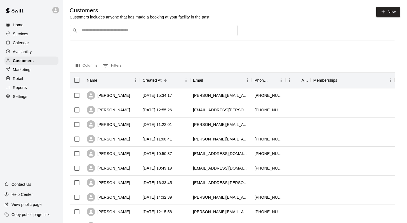
click at [94, 31] on input "Search customers by name or email" at bounding box center [157, 31] width 155 height 6
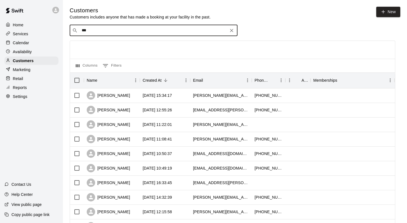
type input "****"
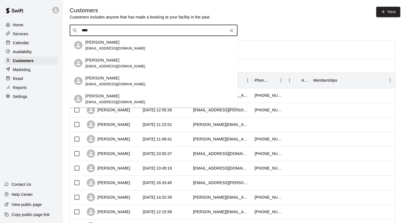
click at [104, 41] on p "[PERSON_NAME]" at bounding box center [102, 42] width 34 height 6
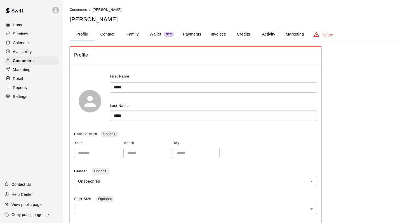
click at [133, 32] on button "Family" at bounding box center [132, 34] width 25 height 13
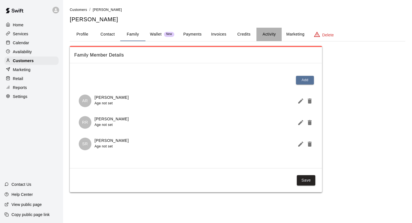
click at [265, 34] on button "Activity" at bounding box center [268, 34] width 25 height 13
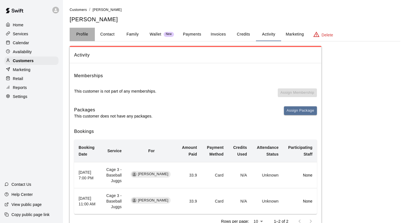
click at [75, 29] on button "Profile" at bounding box center [82, 34] width 25 height 13
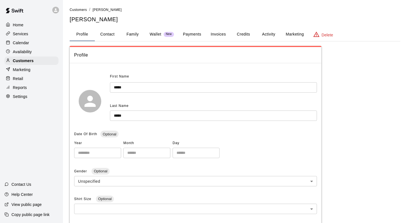
click at [27, 41] on p "Calendar" at bounding box center [21, 43] width 16 height 6
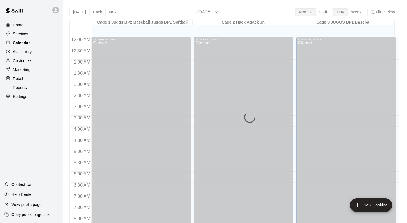
scroll to position [329, 0]
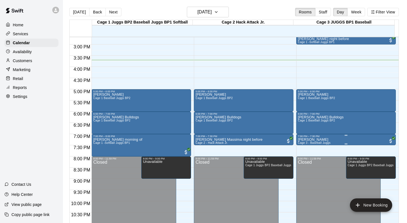
click at [307, 137] on div "7:00 PM – 7:30 PM" at bounding box center [346, 136] width 96 height 3
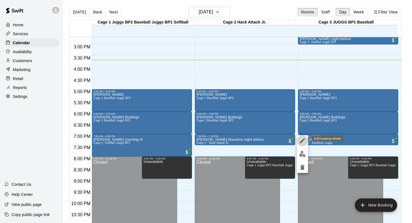
click at [301, 140] on icon "edit" at bounding box center [302, 140] width 7 height 7
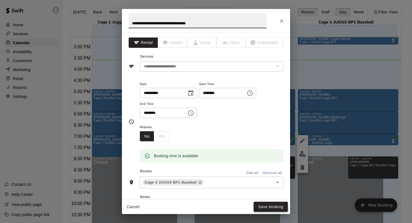
type input "**********"
click at [266, 204] on button "Save booking" at bounding box center [270, 207] width 34 height 10
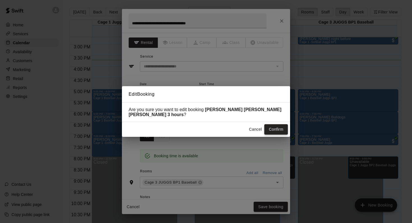
click at [271, 129] on button "Confirm" at bounding box center [276, 129] width 24 height 10
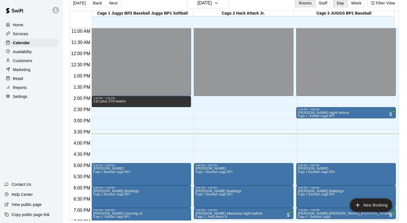
scroll to position [193, 0]
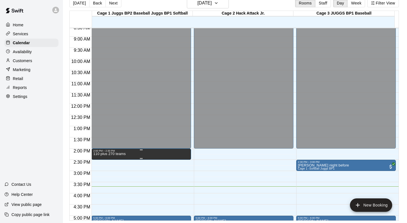
click at [105, 154] on p "110 plus 270 teams" at bounding box center [109, 154] width 32 height 0
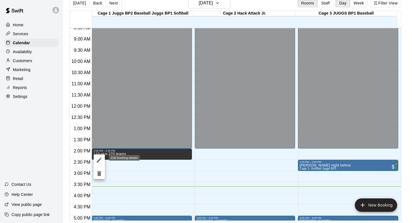
click at [96, 158] on icon "edit" at bounding box center [99, 160] width 7 height 7
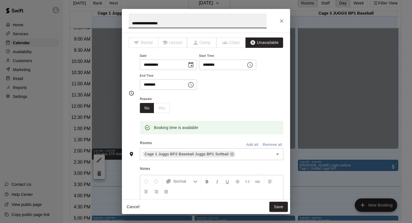
click at [138, 24] on input "**********" at bounding box center [198, 20] width 138 height 15
type input "**********"
click at [274, 205] on button "Save" at bounding box center [278, 207] width 18 height 10
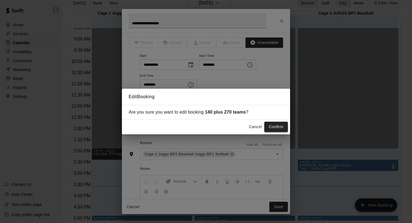
click at [277, 123] on button "Confirm" at bounding box center [276, 127] width 24 height 10
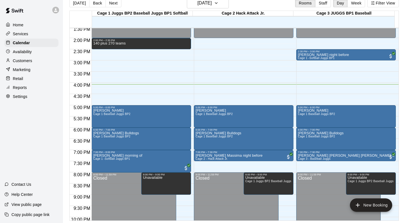
scroll to position [0, 0]
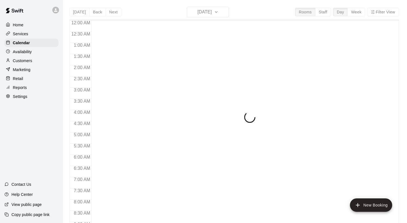
scroll to position [329, 0]
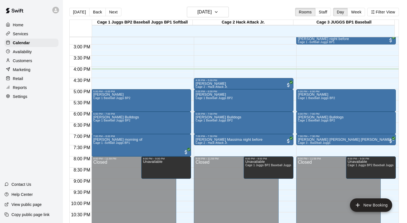
click at [22, 62] on p "Customers" at bounding box center [22, 61] width 19 height 6
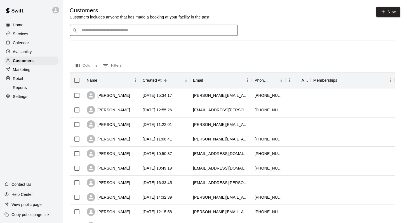
click at [94, 31] on input "Search customers by name or email" at bounding box center [157, 31] width 155 height 6
type input "***"
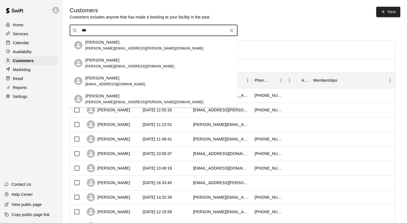
click at [103, 97] on p "Gianni Colella" at bounding box center [102, 96] width 34 height 6
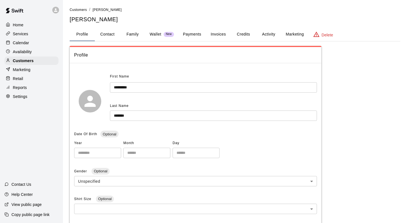
click at [132, 34] on button "Family" at bounding box center [132, 34] width 25 height 13
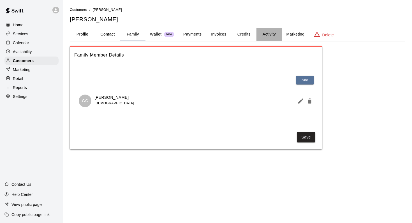
click at [266, 34] on button "Activity" at bounding box center [268, 34] width 25 height 13
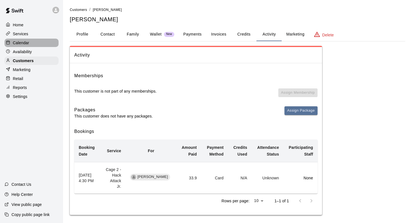
click at [24, 42] on p "Calendar" at bounding box center [21, 43] width 16 height 6
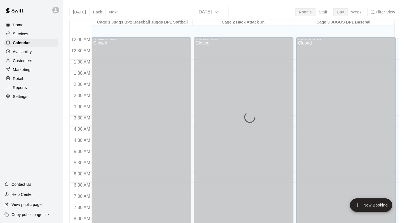
scroll to position [329, 0]
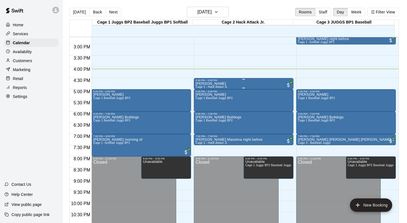
click at [204, 84] on p "Gianni Colella" at bounding box center [212, 84] width 32 height 0
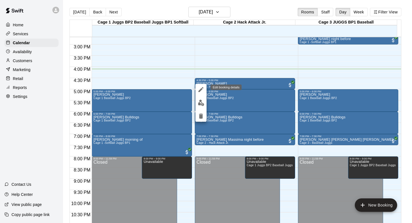
click at [200, 87] on icon "edit" at bounding box center [200, 89] width 7 height 7
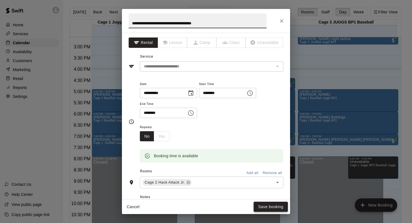
type input "**********"
click at [257, 207] on button "Save booking" at bounding box center [270, 207] width 34 height 10
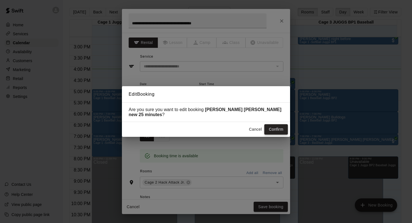
click at [271, 127] on button "Confirm" at bounding box center [276, 129] width 24 height 10
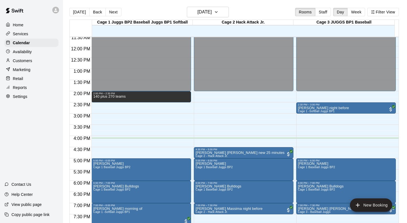
scroll to position [251, 0]
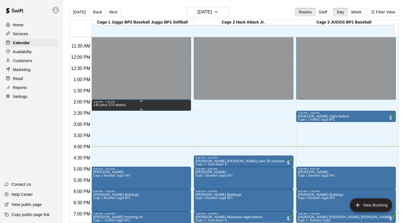
click at [98, 105] on p "140 plus 270 teams" at bounding box center [109, 105] width 32 height 0
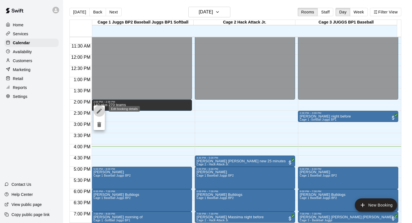
click at [98, 109] on icon "edit" at bounding box center [99, 111] width 7 height 7
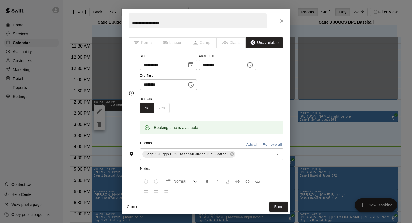
click at [140, 24] on input "**********" at bounding box center [198, 20] width 138 height 15
type input "**********"
click at [277, 207] on button "Save" at bounding box center [278, 207] width 18 height 10
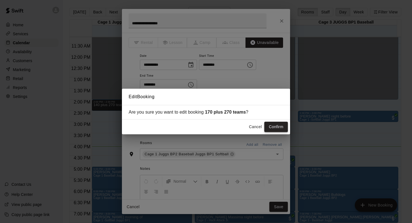
click at [274, 123] on button "Confirm" at bounding box center [276, 127] width 24 height 10
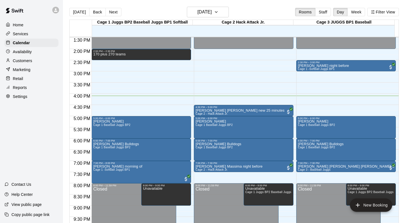
scroll to position [307, 0]
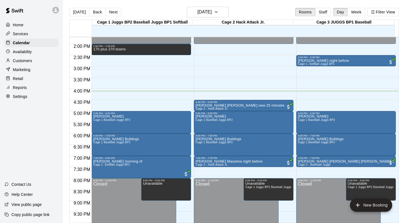
click at [250, 11] on div "[DATE] Back [DATE][DATE] Rooms Staff Day Week Filter View" at bounding box center [234, 13] width 330 height 13
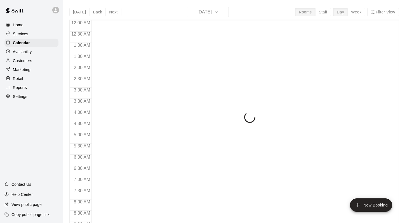
scroll to position [329, 0]
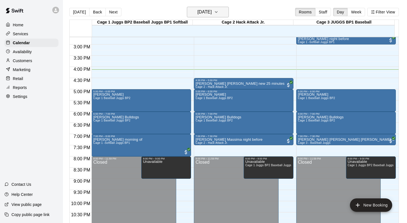
click at [219, 10] on icon "button" at bounding box center [216, 12] width 4 height 7
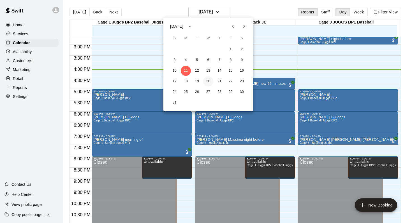
click at [207, 80] on button "20" at bounding box center [208, 81] width 10 height 10
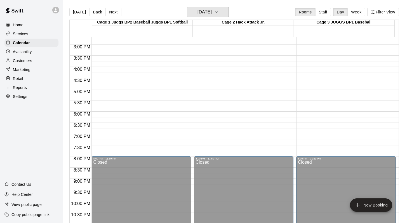
scroll to position [210, 0]
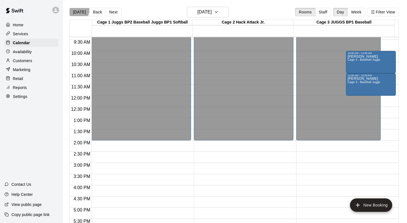
click at [74, 9] on button "[DATE]" at bounding box center [79, 12] width 20 height 8
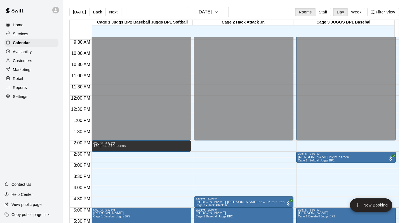
click at [269, 8] on div "[DATE] Back [DATE][DATE] Rooms Staff Day Week Filter View" at bounding box center [234, 13] width 330 height 13
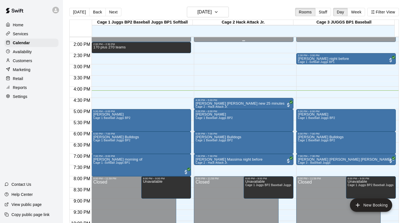
scroll to position [317, 0]
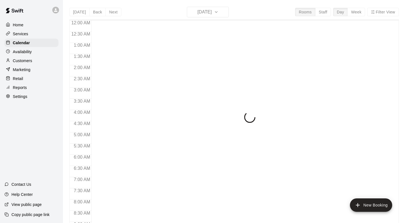
scroll to position [329, 0]
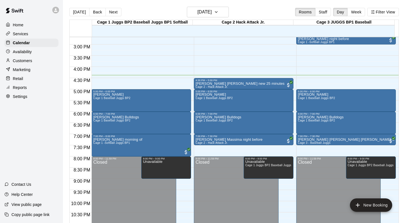
click at [21, 61] on p "Customers" at bounding box center [22, 61] width 19 height 6
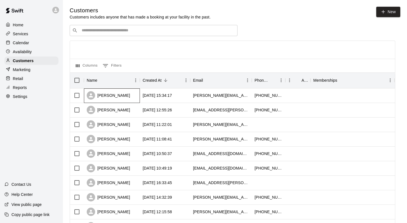
click at [121, 93] on div "[PERSON_NAME]" at bounding box center [108, 95] width 43 height 8
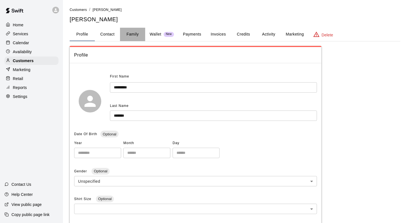
click at [134, 34] on button "Family" at bounding box center [132, 34] width 25 height 13
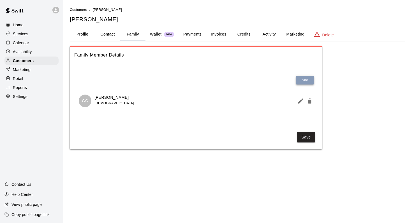
click at [301, 79] on button "Add" at bounding box center [305, 80] width 18 height 9
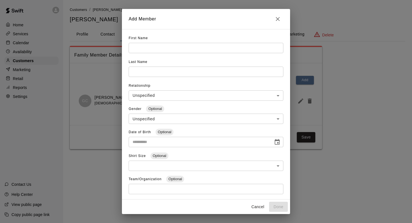
click at [149, 48] on input "text" at bounding box center [206, 48] width 155 height 10
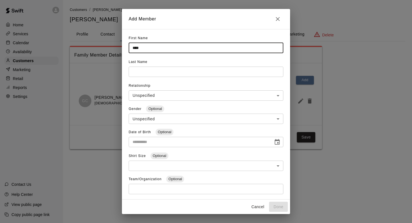
type input "****"
click at [133, 53] on input "text" at bounding box center [206, 48] width 155 height 10
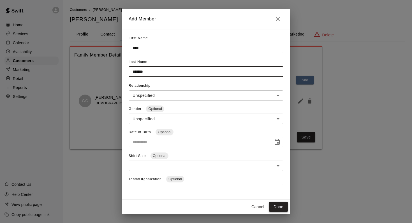
type input "*******"
click at [276, 207] on button "Done" at bounding box center [278, 207] width 19 height 10
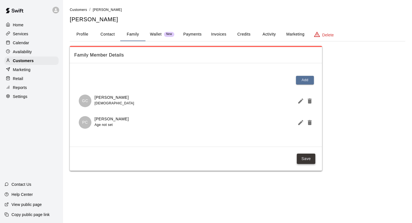
click at [304, 155] on button "Save" at bounding box center [306, 159] width 18 height 10
click at [23, 42] on p "Calendar" at bounding box center [21, 43] width 16 height 6
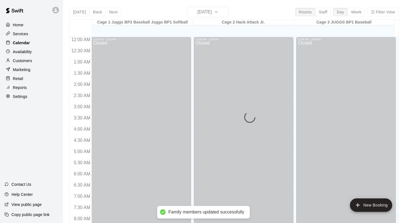
scroll to position [329, 0]
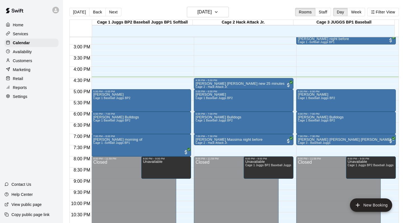
click at [278, 3] on main "Today Back Next Monday Aug 11 Rooms Staff Day Week Filter View Cage 1 Juggs BP2…" at bounding box center [235, 116] width 344 height 232
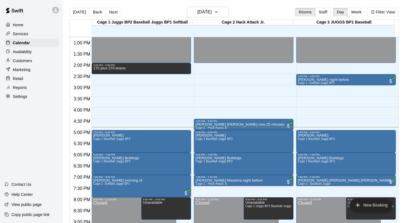
scroll to position [292, 0]
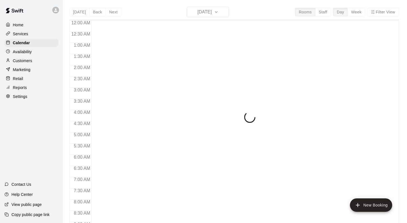
scroll to position [329, 0]
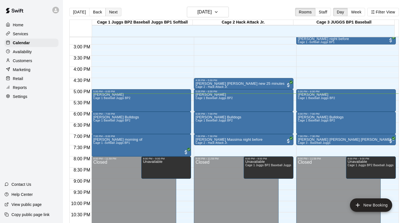
click at [117, 10] on button "Next" at bounding box center [114, 12] width 16 height 8
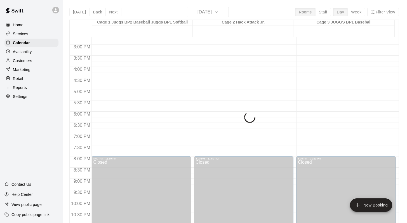
click at [112, 11] on div "[DATE] Back [DATE][DATE] Rooms Staff Day Week Filter View Cage 1 Juggs BP2 Base…" at bounding box center [234, 118] width 330 height 223
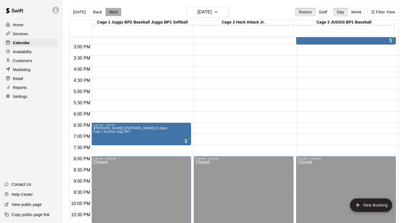
click at [111, 12] on button "Next" at bounding box center [114, 12] width 16 height 8
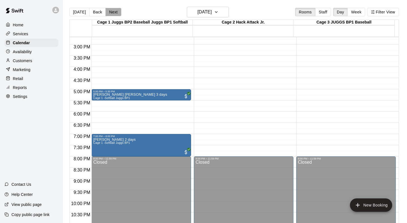
click at [111, 12] on button "Next" at bounding box center [114, 12] width 16 height 8
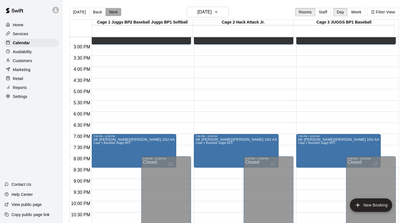
click at [111, 12] on button "Next" at bounding box center [114, 12] width 16 height 8
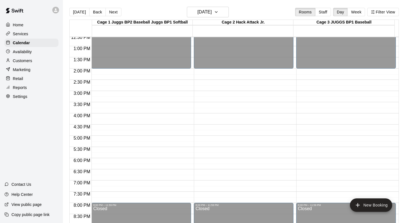
scroll to position [284, 0]
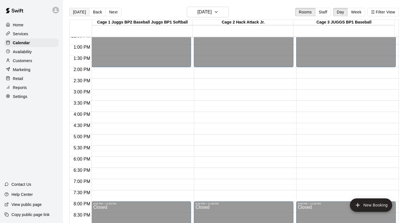
click at [84, 12] on button "[DATE]" at bounding box center [79, 12] width 20 height 8
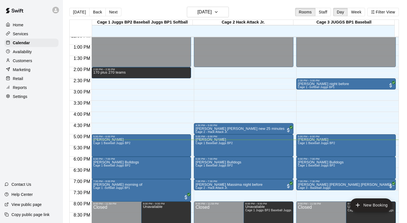
click at [251, 8] on div "[DATE] Back [DATE][DATE] Rooms Staff Day Week Filter View" at bounding box center [234, 13] width 330 height 13
